Goal: Use online tool/utility: Utilize a website feature to perform a specific function

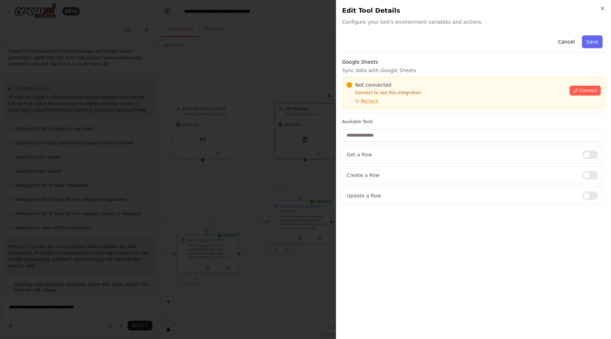
scroll to position [238, 0]
click at [373, 99] on span "Recheck" at bounding box center [370, 101] width 18 height 6
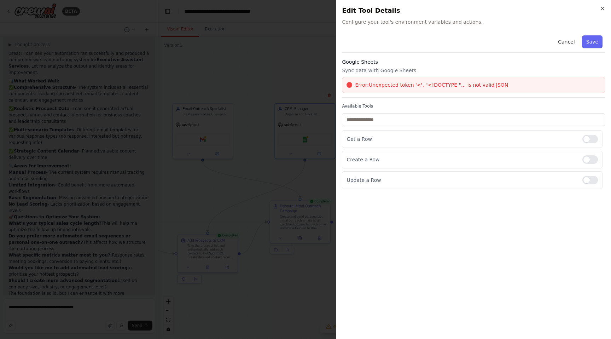
click at [416, 264] on div "Cancel Save Google Sheets Sync data with Google Sheets Error: Unexpected token …" at bounding box center [474, 183] width 264 height 301
drag, startPoint x: 395, startPoint y: 75, endPoint x: 422, endPoint y: 93, distance: 33.0
click at [396, 77] on div "Google Sheets Sync data with Google Sheets Error: Unexpected token '<', "<!DOCT…" at bounding box center [474, 77] width 264 height 39
click at [422, 93] on div "Error: Unexpected token '<', "<!DOCTYPE "... is not valid JSON" at bounding box center [474, 85] width 264 height 16
drag, startPoint x: 282, startPoint y: 258, endPoint x: 368, endPoint y: 198, distance: 104.7
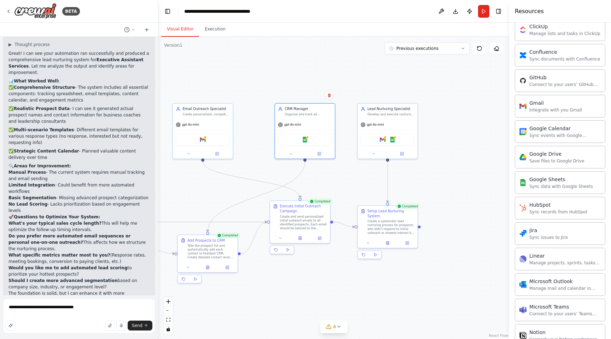
click at [473, 160] on div ".deletable-edge-delete-btn { width: 20px; height: 20px; border: 0px solid #ffff…" at bounding box center [334, 188] width 351 height 302
drag, startPoint x: 479, startPoint y: 99, endPoint x: 411, endPoint y: 54, distance: 81.4
click at [472, 96] on div ".deletable-edge-delete-btn { width: 20px; height: 20px; border: 0px solid #ffff…" at bounding box center [334, 188] width 351 height 302
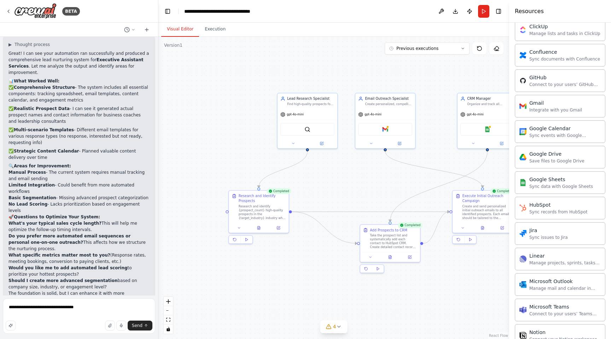
drag, startPoint x: 202, startPoint y: 177, endPoint x: 392, endPoint y: 170, distance: 189.8
click at [392, 170] on div ".deletable-edge-delete-btn { width: 20px; height: 20px; border: 0px solid #ffff…" at bounding box center [334, 188] width 351 height 302
click at [336, 328] on icon at bounding box center [339, 327] width 6 height 6
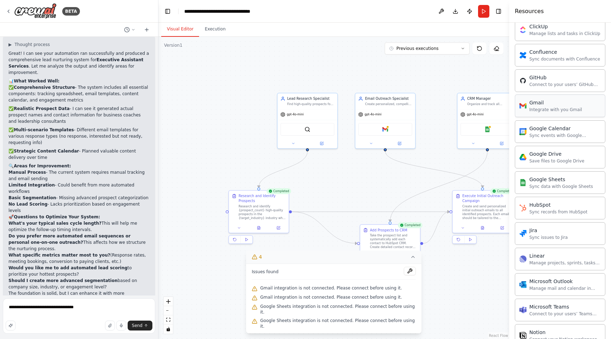
click at [548, 114] on div "Gmail Integrate with you Gmail" at bounding box center [560, 105] width 91 height 23
click at [542, 108] on div "Integrate with you Gmail" at bounding box center [556, 110] width 53 height 6
click at [390, 128] on div "Gmail" at bounding box center [385, 128] width 54 height 13
click at [380, 128] on div "Gmail" at bounding box center [385, 128] width 54 height 13
